Goal: Information Seeking & Learning: Check status

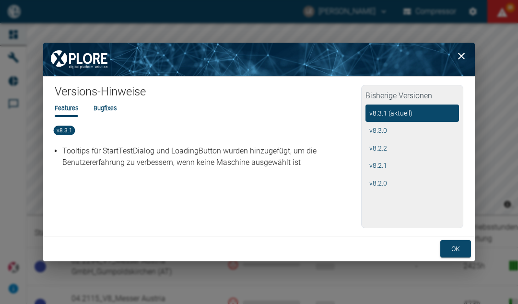
click at [458, 251] on button "ok" at bounding box center [455, 249] width 31 height 18
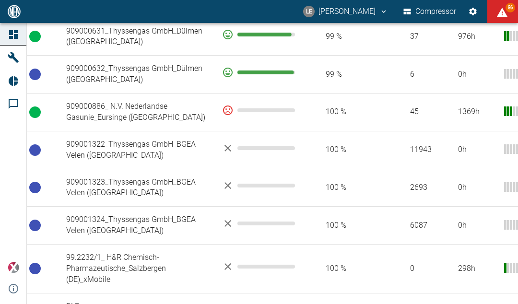
scroll to position [846, 0]
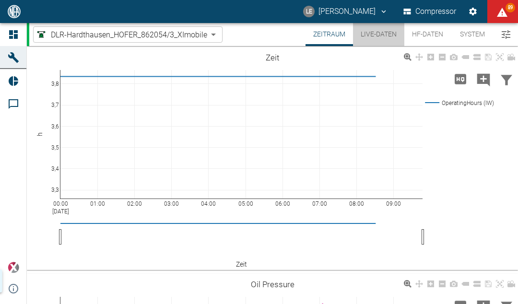
click at [383, 37] on button "Live-Daten" at bounding box center [378, 34] width 51 height 23
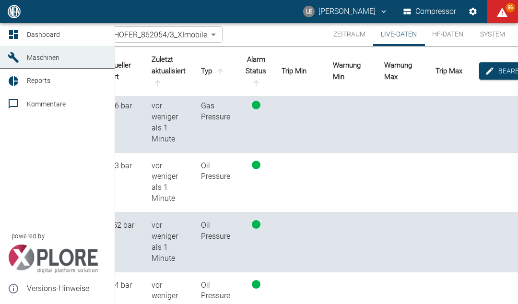
click at [48, 181] on div "Dashboard Maschinen Reports Kommentare powered by Versions-Hinweise" at bounding box center [57, 163] width 115 height 281
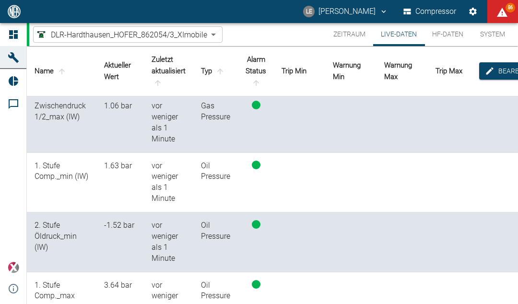
click at [416, 154] on td at bounding box center [402, 183] width 51 height 60
click at [461, 36] on button "HF-Daten" at bounding box center [448, 34] width 47 height 23
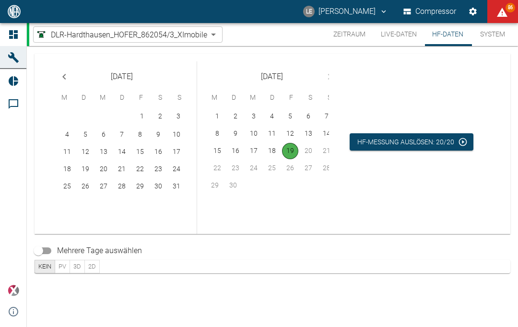
click at [500, 33] on button "System" at bounding box center [492, 34] width 43 height 23
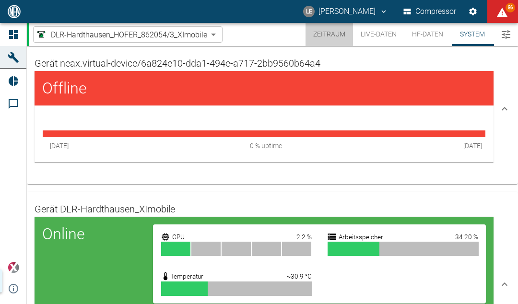
click at [339, 31] on button "Zeitraum" at bounding box center [330, 34] width 48 height 23
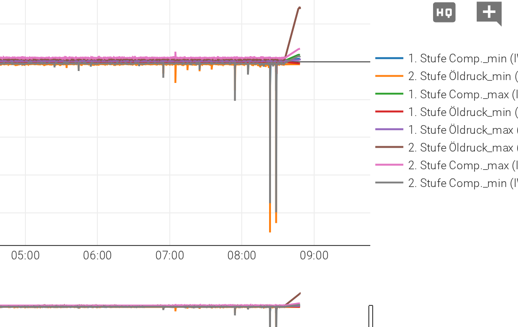
click at [423, 149] on rect at bounding box center [465, 153] width 84 height 9
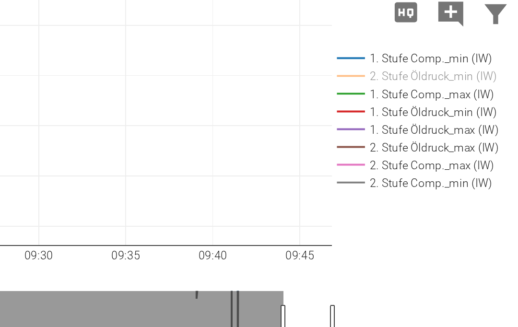
click at [404, 95] on icon at bounding box center [408, 99] width 8 height 8
click at [117, 92] on div "09:10 [DATE] 09:15 09:20 09:25 09:30 09:35 09:40 09:45 −60 −50 −40 −30 −20 1. S…" at bounding box center [272, 200] width 491 height 216
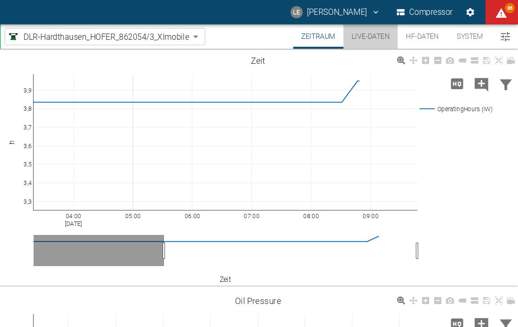
click at [354, 37] on button "Live-Daten" at bounding box center [378, 34] width 51 height 23
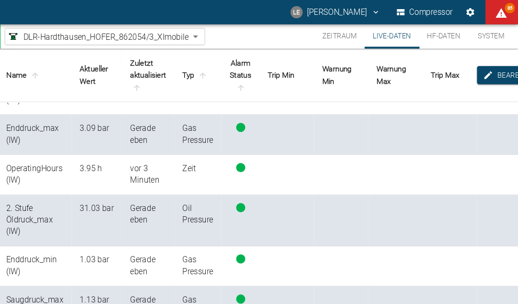
scroll to position [259, 0]
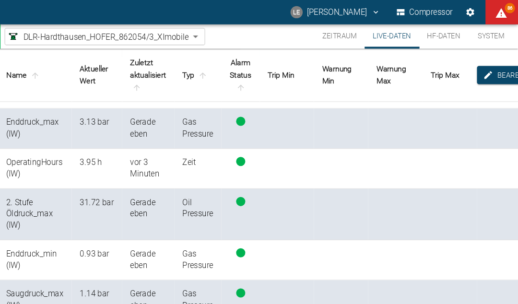
click at [326, 37] on button "Zeitraum" at bounding box center [350, 34] width 48 height 23
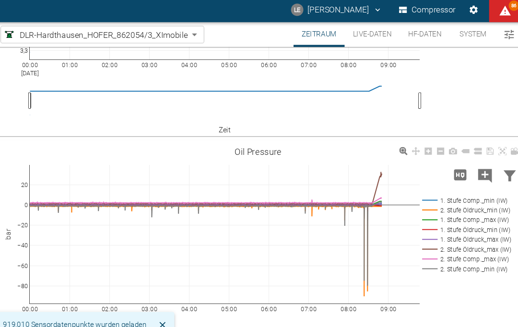
scroll to position [142, 0]
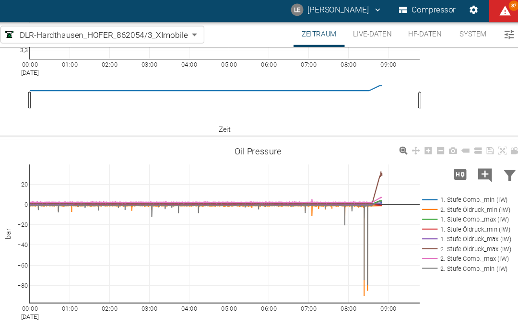
click at [423, 229] on rect at bounding box center [465, 233] width 84 height 9
click at [430, 232] on rect at bounding box center [465, 233] width 84 height 9
click at [404, 139] on icon at bounding box center [408, 143] width 8 height 8
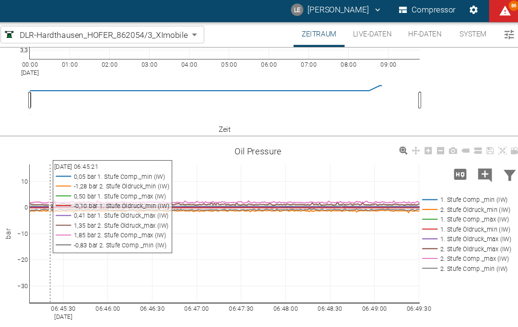
click at [318, 144] on div "06:45:30 [DATE] 06:46:00 06:46:30 06:47:00 06:47:30 06:48:00 06:48:30 06:49:00 …" at bounding box center [272, 244] width 491 height 216
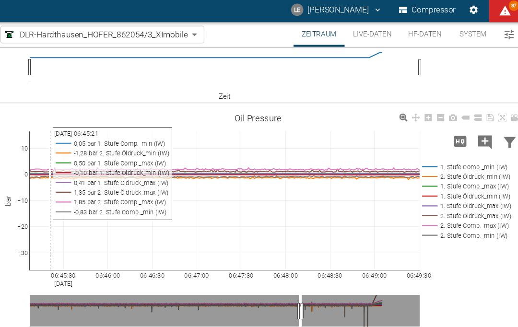
scroll to position [199, 0]
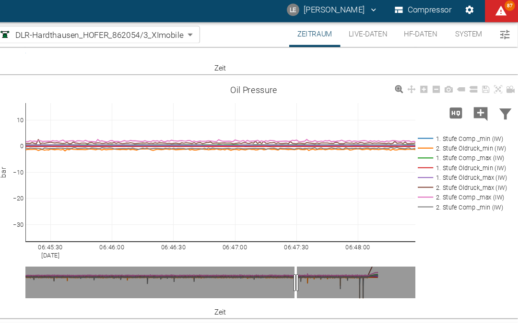
click at [353, 37] on button "Live-Daten" at bounding box center [378, 34] width 51 height 23
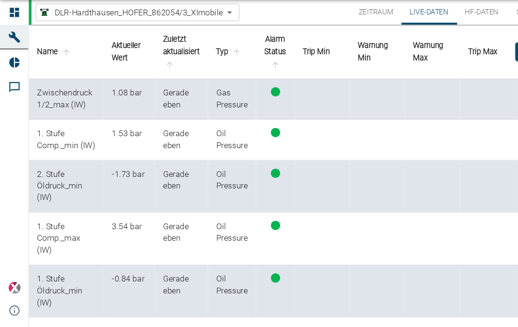
click at [349, 23] on button "Zeitraum" at bounding box center [350, 34] width 48 height 23
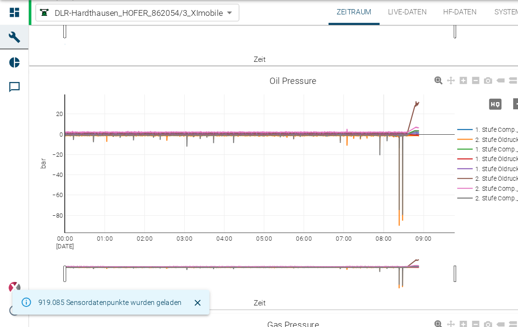
scroll to position [187, 0]
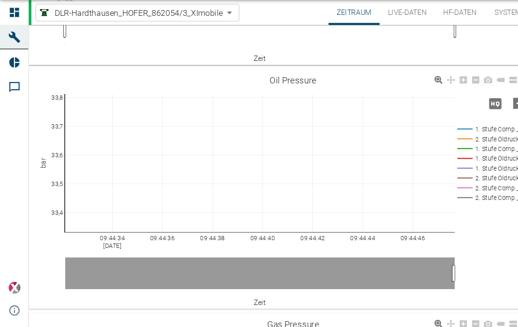
click at [420, 94] on icon at bounding box center [420, 98] width 8 height 8
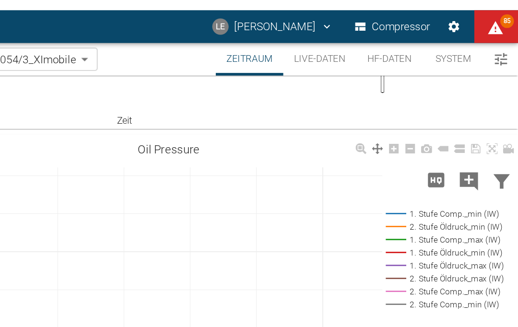
scroll to position [0, 0]
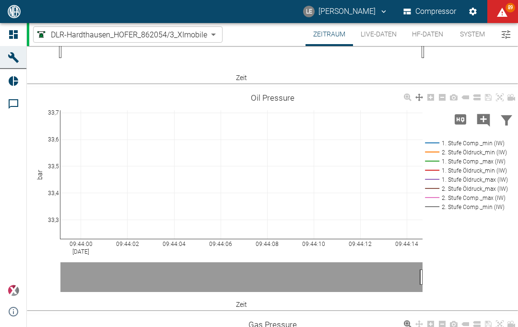
click at [327, 39] on button "Zeitraum" at bounding box center [330, 34] width 48 height 23
click at [504, 36] on icon "Menü umschalten" at bounding box center [506, 34] width 9 height 9
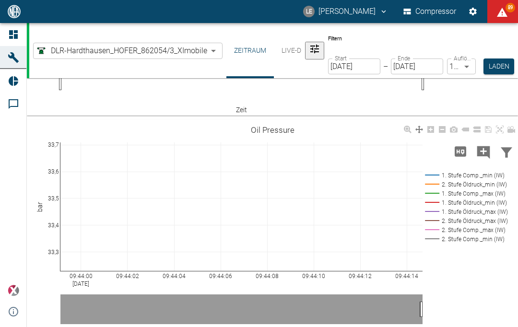
click at [225, 77] on body "LE [PERSON_NAME] Compressor 89 Dashboard Maschinen Reports Kommentare powered b…" at bounding box center [259, 163] width 518 height 327
click at [325, 34] on button "Live-Daten" at bounding box center [299, 50] width 51 height 55
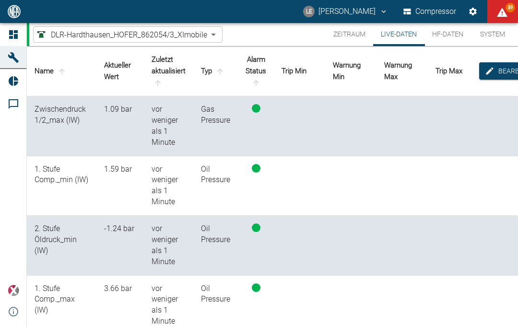
click at [351, 36] on button "Zeitraum" at bounding box center [350, 34] width 48 height 23
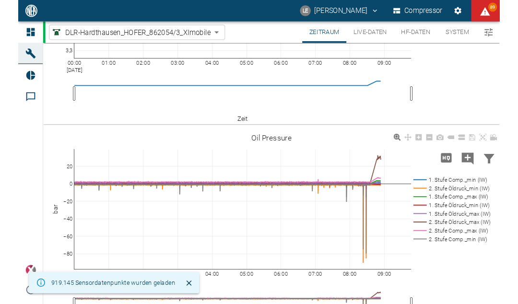
scroll to position [137, 0]
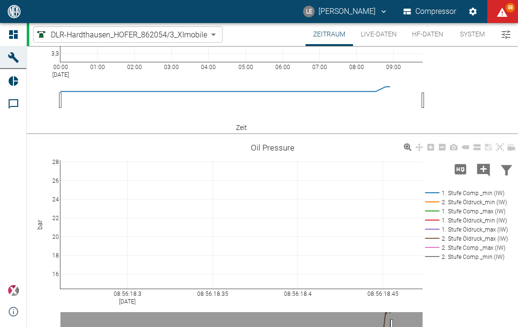
click at [381, 36] on button "Live-Daten" at bounding box center [378, 34] width 51 height 23
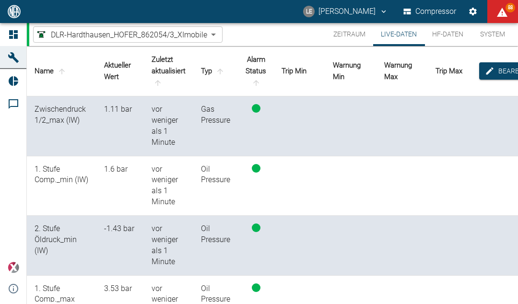
click at [347, 36] on button "Zeitraum" at bounding box center [350, 34] width 48 height 23
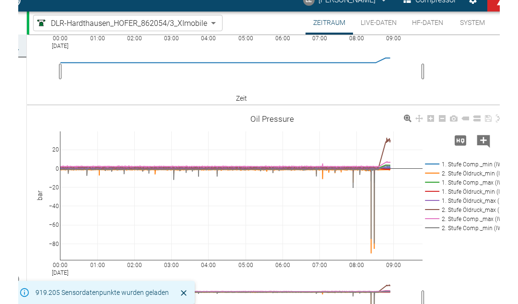
scroll to position [158, 0]
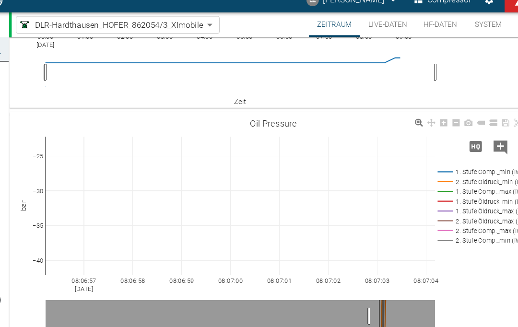
click at [364, 23] on button "Live-Daten" at bounding box center [378, 34] width 51 height 23
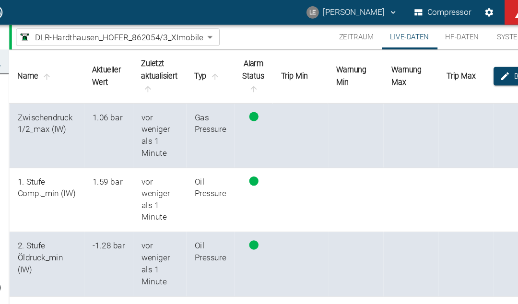
click at [336, 36] on button "Zeitraum" at bounding box center [350, 34] width 48 height 23
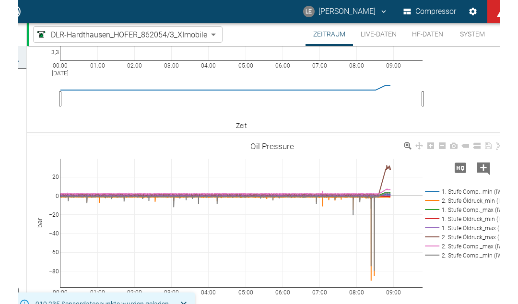
scroll to position [141, 0]
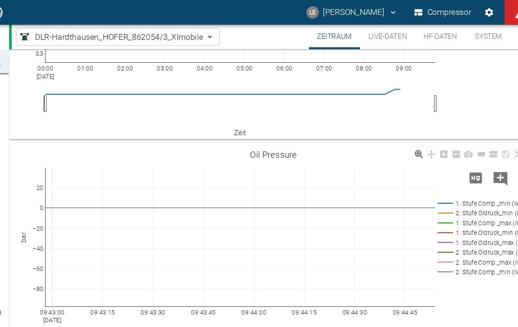
click at [366, 37] on button "Live-Daten" at bounding box center [378, 34] width 51 height 23
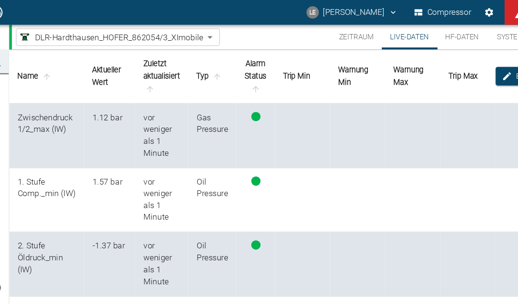
click at [333, 32] on button "Zeitraum" at bounding box center [350, 34] width 48 height 23
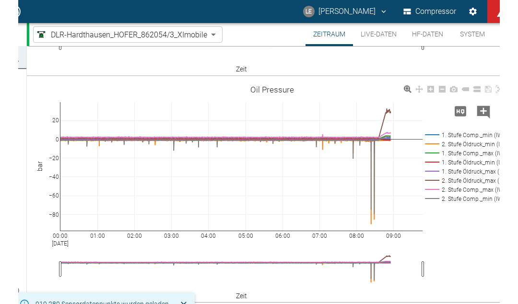
scroll to position [195, 0]
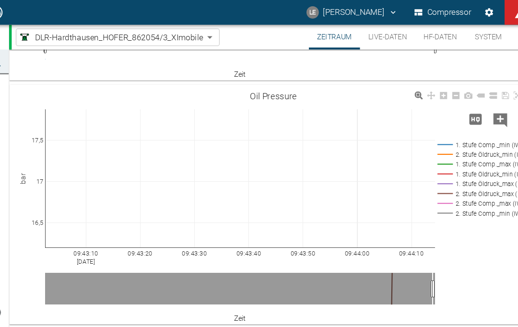
click at [404, 91] on icon at bounding box center [408, 89] width 8 height 8
click at [357, 34] on button "Live-Daten" at bounding box center [378, 34] width 51 height 23
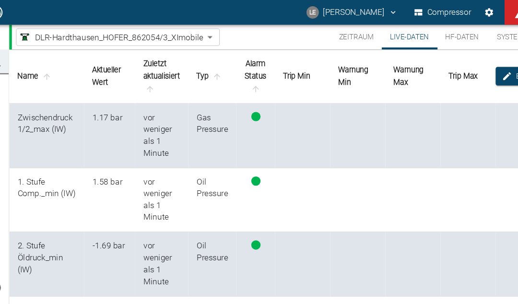
click at [327, 40] on button "Zeitraum" at bounding box center [350, 34] width 48 height 23
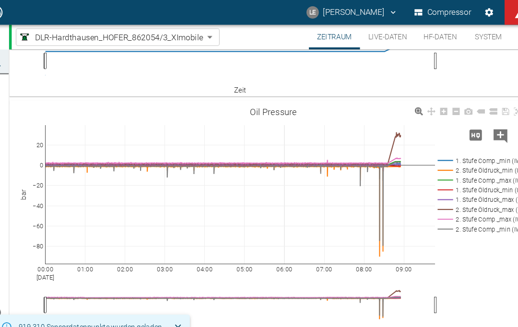
scroll to position [182, 0]
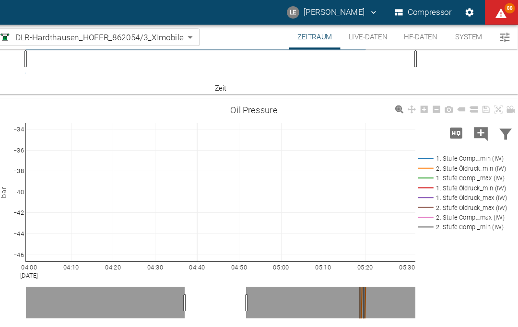
click at [477, 123] on icon "Kommentar hinzufügen" at bounding box center [483, 124] width 13 height 13
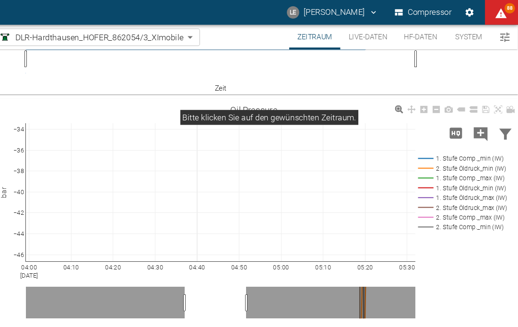
click at [447, 260] on div "04:00 [DATE] 04:10 04:20 04:30 04:40 04:50 05:00 05:10 05:20 05:30 −46 −44 −42 …" at bounding box center [272, 203] width 491 height 216
click at [404, 103] on icon at bounding box center [408, 102] width 8 height 8
click at [353, 34] on button "Live-Daten" at bounding box center [378, 34] width 51 height 23
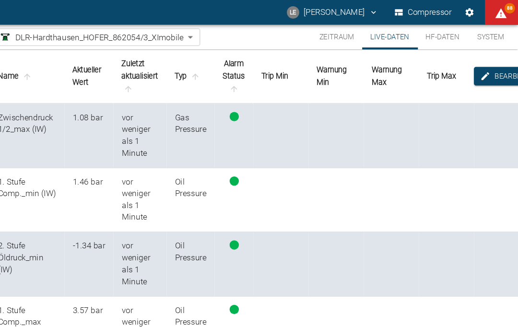
click at [327, 37] on button "Zeitraum" at bounding box center [350, 34] width 48 height 23
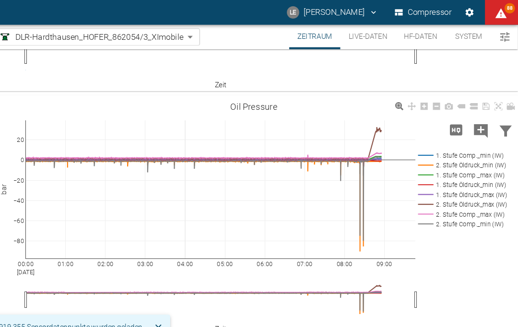
scroll to position [186, 0]
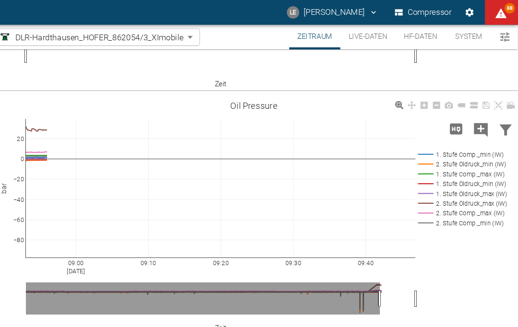
click at [439, 141] on rect at bounding box center [465, 143] width 84 height 9
click at [430, 156] on rect at bounding box center [465, 152] width 84 height 9
click at [437, 165] on rect at bounding box center [465, 161] width 84 height 9
click at [436, 174] on rect at bounding box center [465, 170] width 84 height 9
click at [433, 202] on rect at bounding box center [465, 198] width 84 height 9
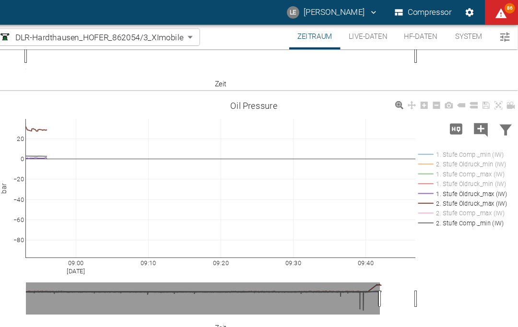
click at [436, 211] on rect at bounding box center [465, 207] width 84 height 9
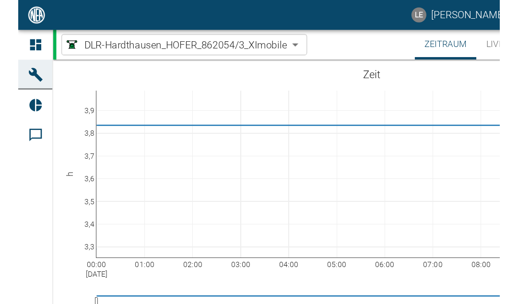
scroll to position [186, 0]
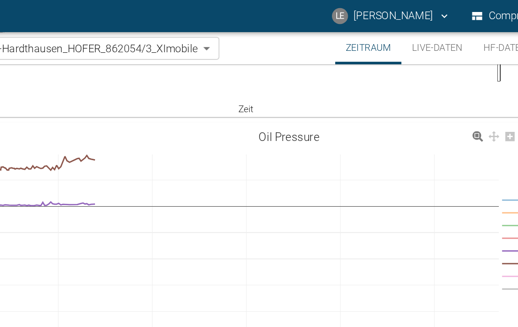
click at [353, 33] on button "Live-Daten" at bounding box center [378, 34] width 51 height 23
